Goal: Navigation & Orientation: Find specific page/section

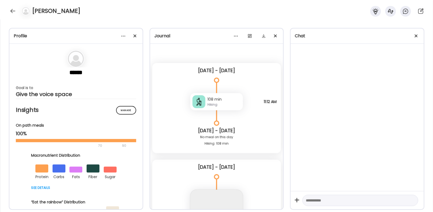
scroll to position [4, 0]
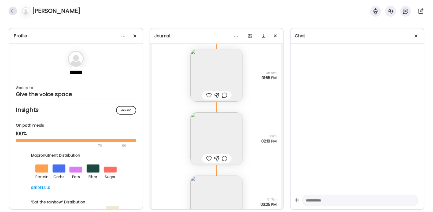
click at [14, 12] on div at bounding box center [13, 11] width 9 height 9
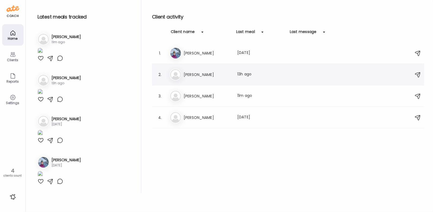
click at [216, 75] on h3 "[PERSON_NAME]" at bounding box center [207, 74] width 47 height 6
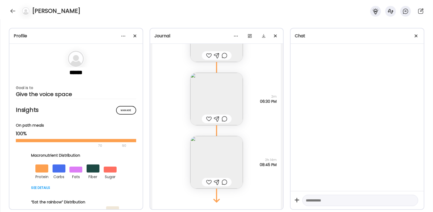
scroll to position [22578, 0]
click at [220, 152] on img at bounding box center [216, 163] width 53 height 53
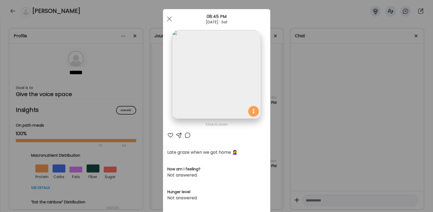
click at [316, 126] on div "Ate Coach Dashboard Wahoo! It’s official Take a moment to set up your Coach Pro…" at bounding box center [216, 106] width 433 height 212
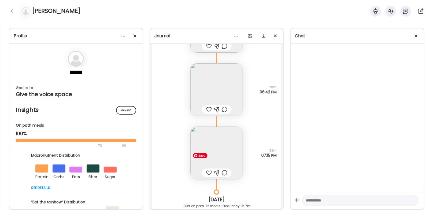
scroll to position [21937, 0]
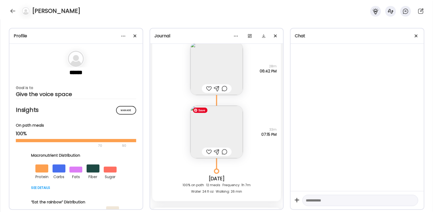
click at [228, 142] on img at bounding box center [216, 132] width 53 height 53
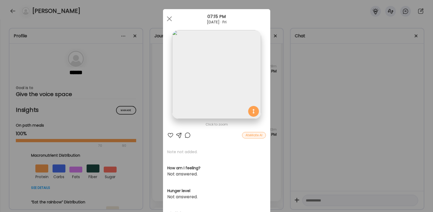
click at [295, 80] on div "Ate Coach Dashboard Wahoo! It’s official Take a moment to set up your Coach Pro…" at bounding box center [216, 106] width 433 height 212
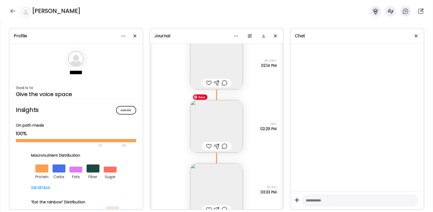
scroll to position [22306, 0]
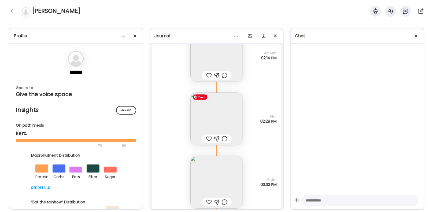
click at [219, 118] on img at bounding box center [216, 119] width 53 height 53
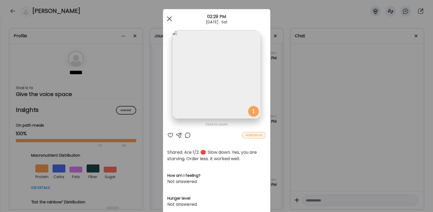
click at [170, 18] on div at bounding box center [169, 18] width 11 height 11
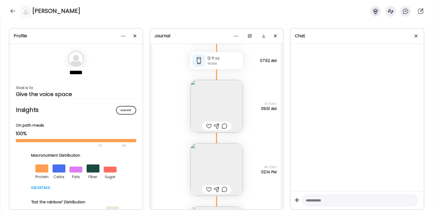
scroll to position [22195, 0]
click at [220, 162] on img at bounding box center [216, 167] width 53 height 53
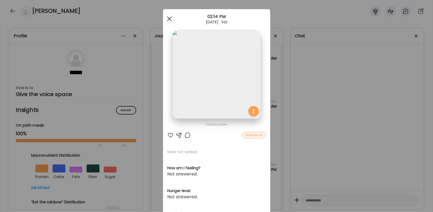
click at [171, 19] on div at bounding box center [169, 18] width 11 height 11
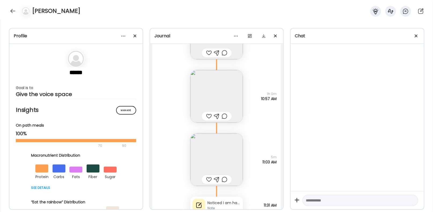
scroll to position [21497, 0]
